Goal: Information Seeking & Learning: Understand process/instructions

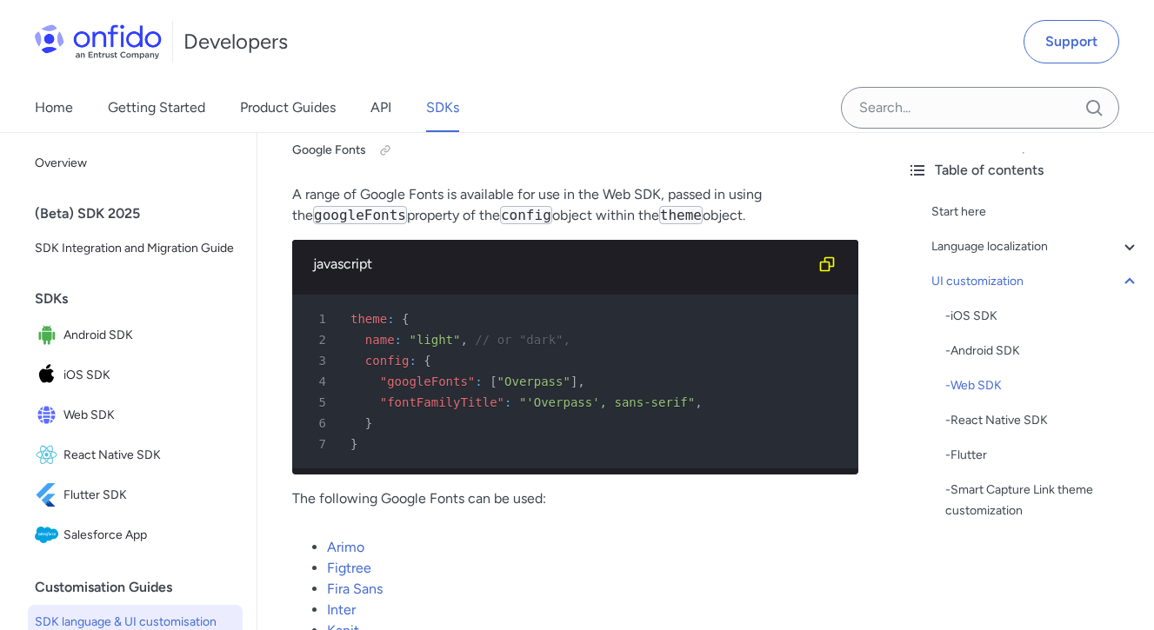
scroll to position [17016, 0]
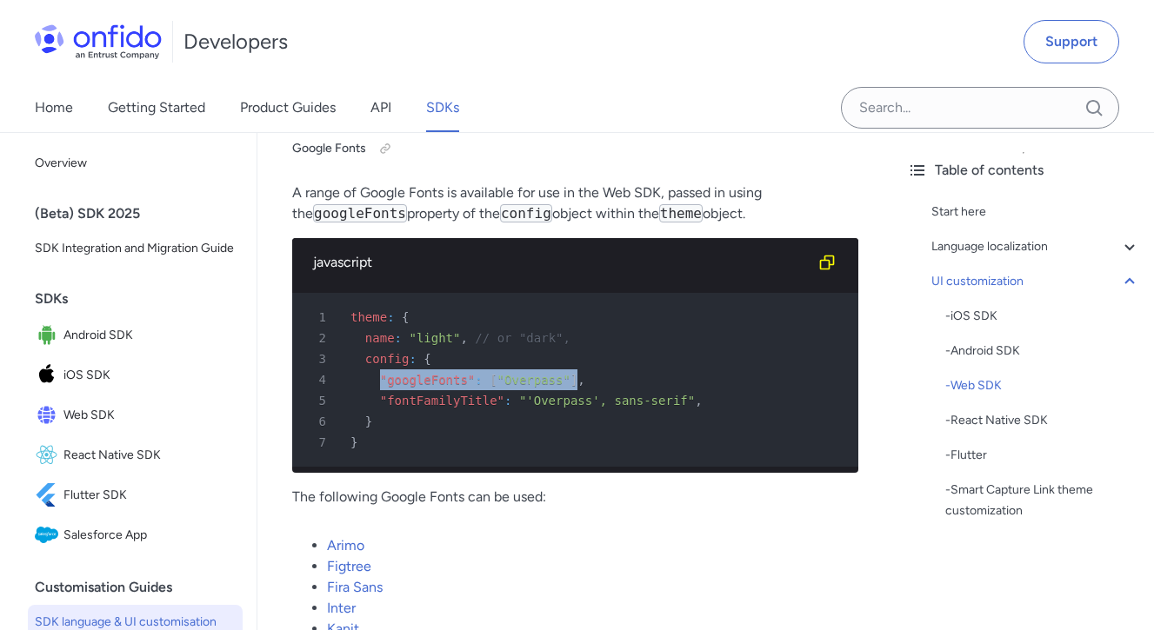
drag, startPoint x: 378, startPoint y: 396, endPoint x: 575, endPoint y: 396, distance: 196.5
click at [575, 390] on div "4 "googleFonts" : [ "Overpass" ] ," at bounding box center [566, 379] width 535 height 21
copy div ""googleFonts" : [ "Overpass" ]"
click at [620, 224] on p "A range of Google Fonts is available for use in the Web SDK, passed in using th…" at bounding box center [575, 204] width 566 height 42
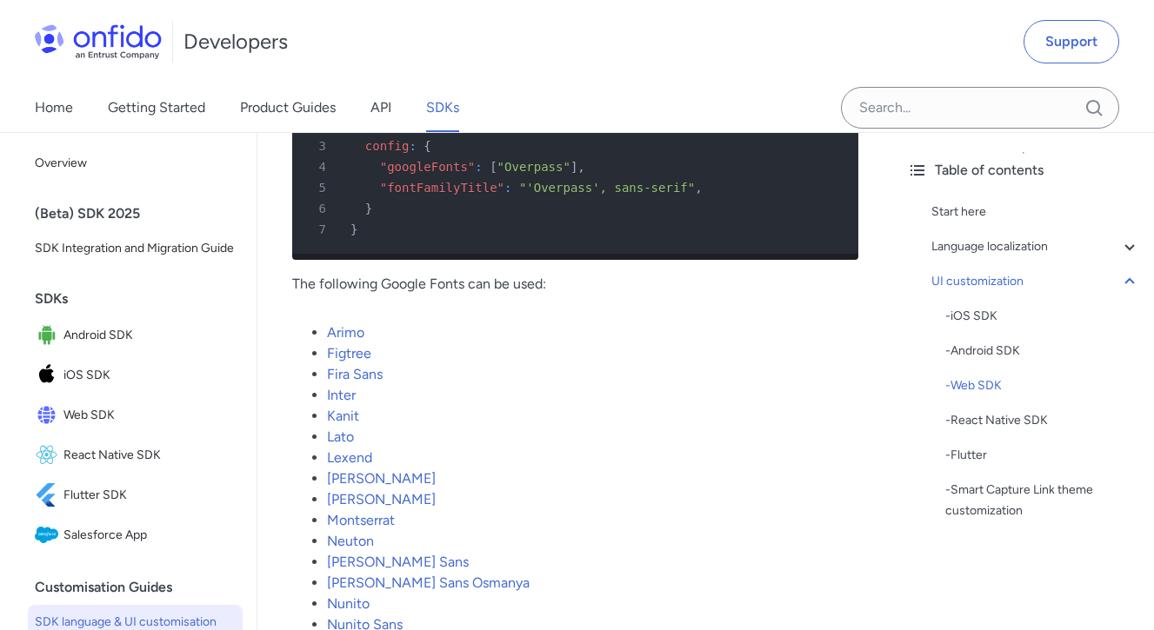
scroll to position [17234, 0]
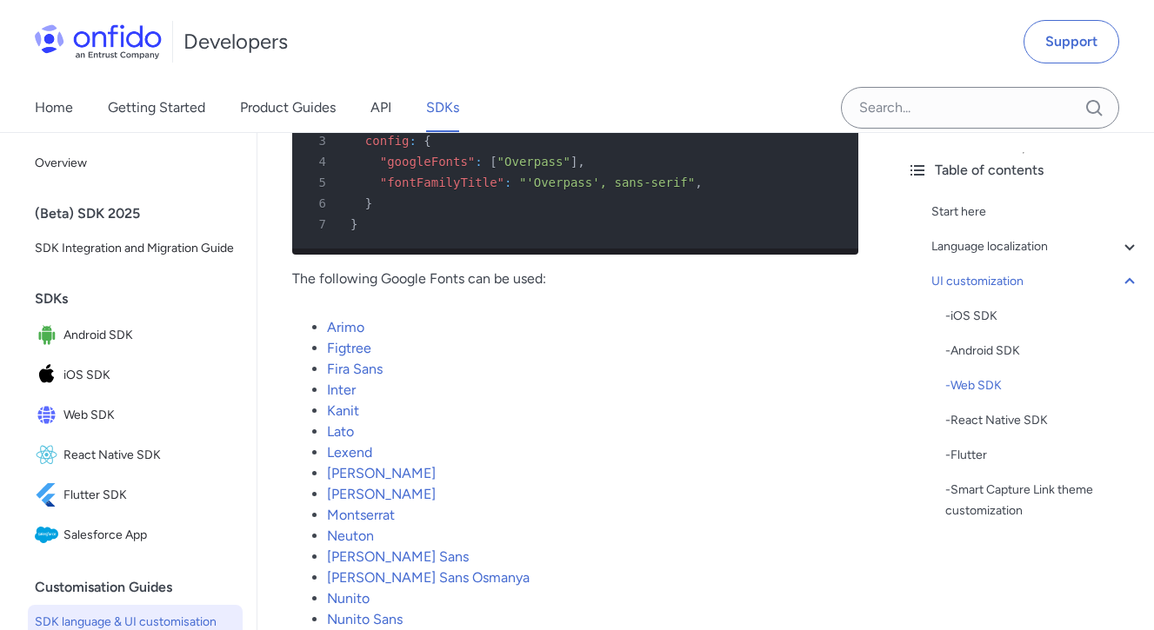
click at [378, 401] on li "Inter" at bounding box center [592, 390] width 531 height 21
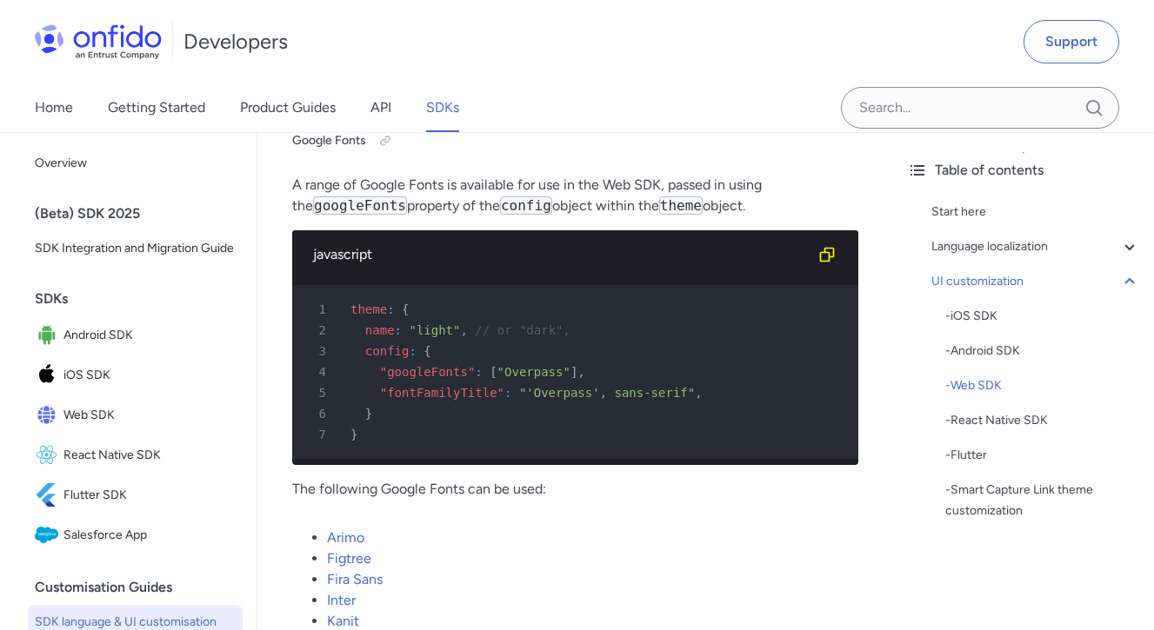
scroll to position [17022, 0]
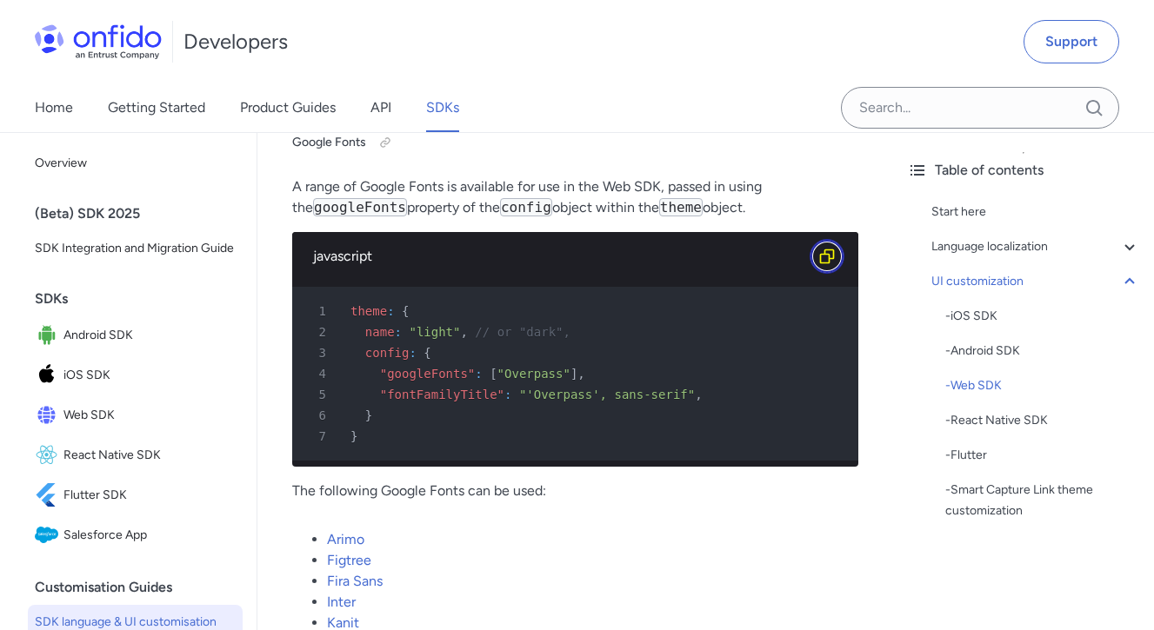
click at [816, 267] on button "Copy code snippet button" at bounding box center [826, 256] width 35 height 35
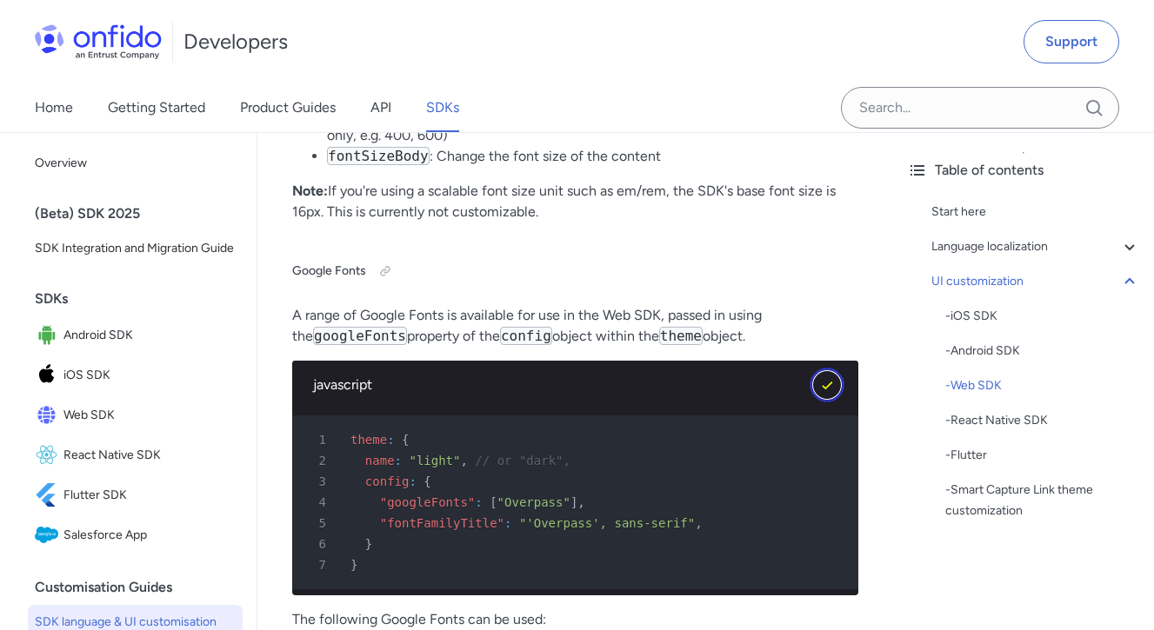
scroll to position [16882, 0]
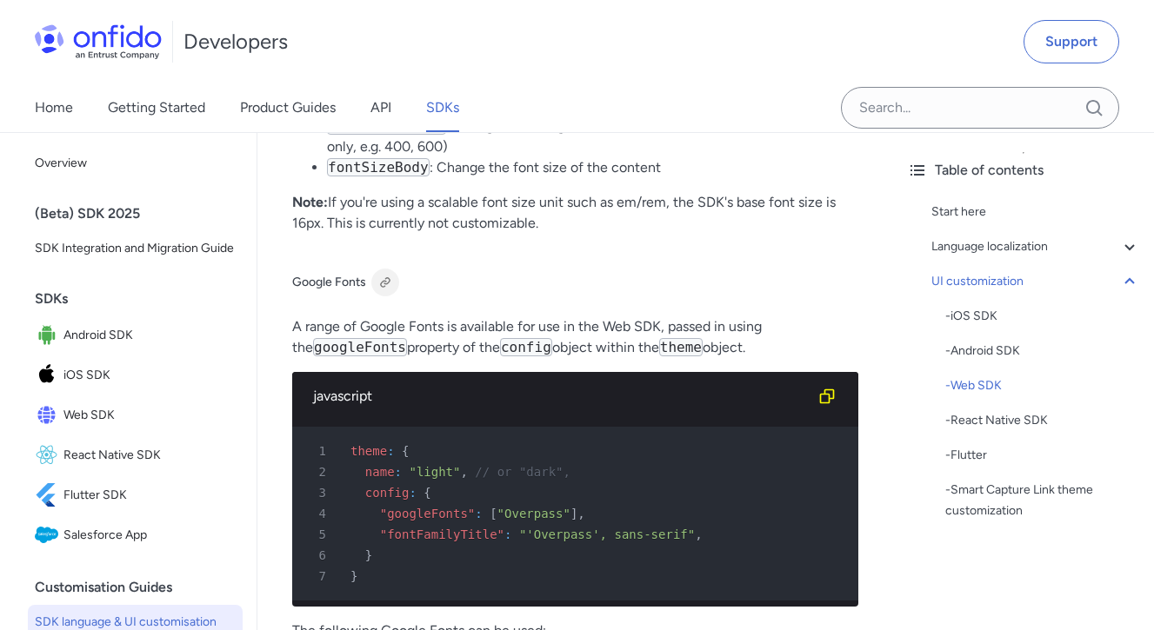
click at [389, 289] on div at bounding box center [385, 283] width 14 height 14
